Goal: Task Accomplishment & Management: Use online tool/utility

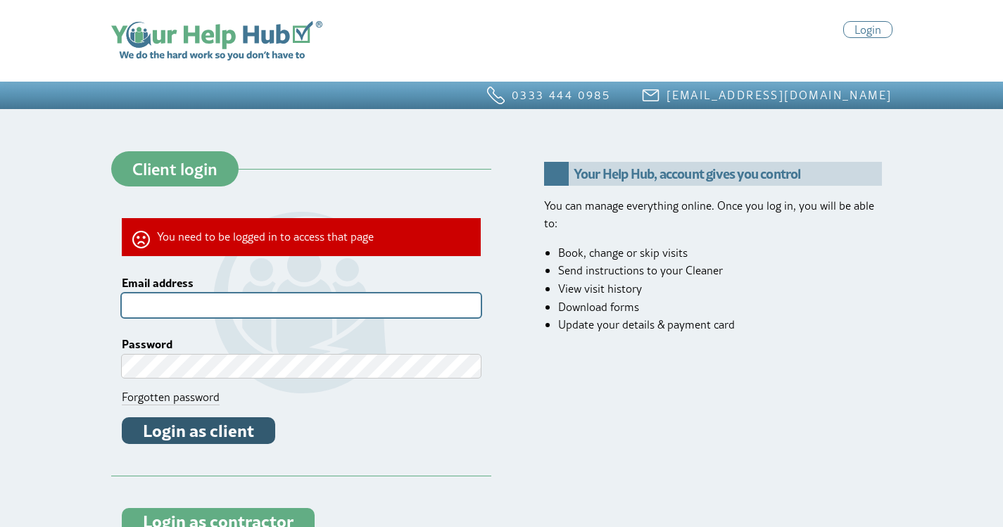
type input "**********"
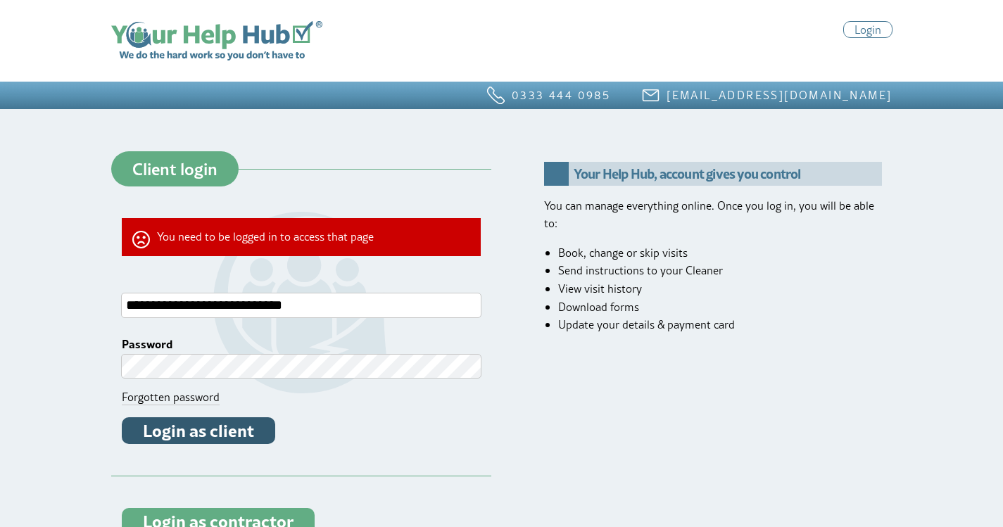
click at [263, 433] on button "Login as client" at bounding box center [198, 431] width 153 height 27
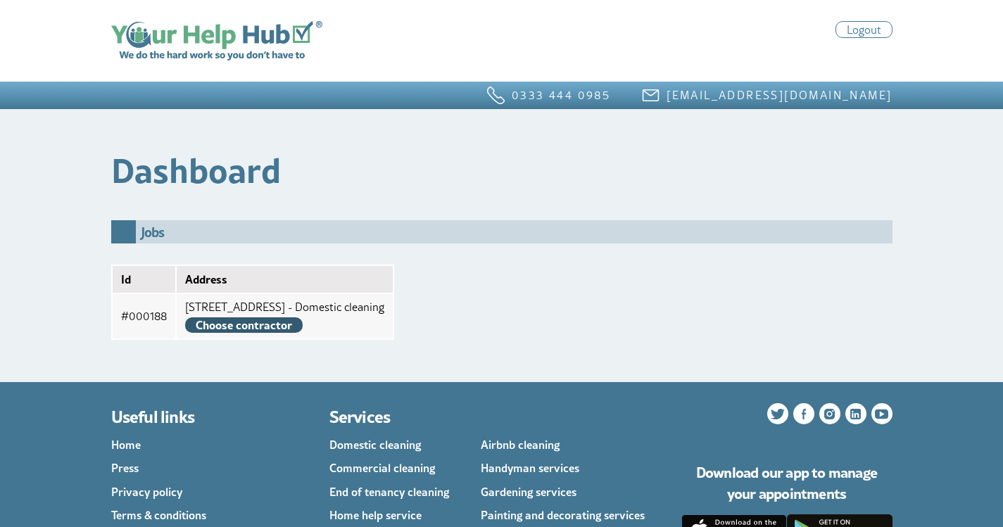
click at [210, 326] on link "Choose contractor" at bounding box center [244, 325] width 118 height 15
